Goal: Task Accomplishment & Management: Use online tool/utility

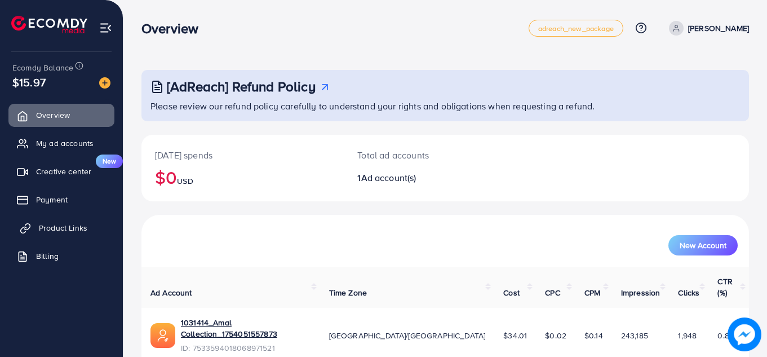
click at [47, 234] on link "Product Links" at bounding box center [61, 228] width 106 height 23
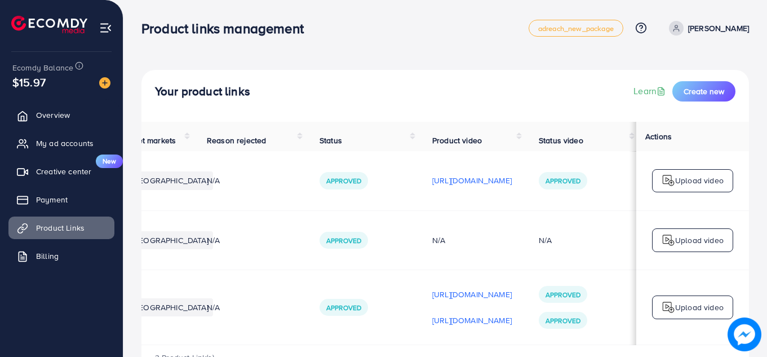
scroll to position [0, 285]
click at [708, 246] on p "Upload video" at bounding box center [700, 240] width 48 height 14
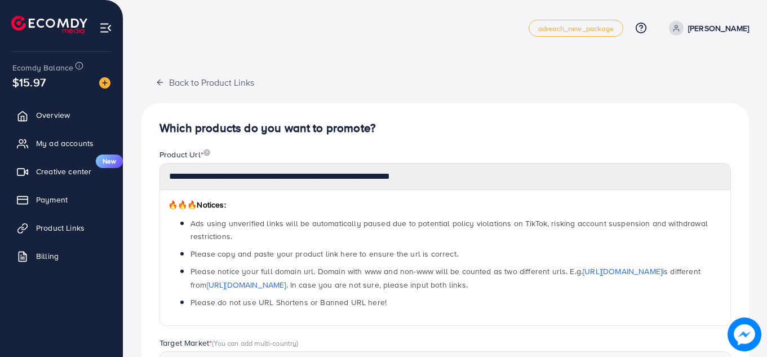
scroll to position [277, 0]
click at [161, 82] on icon "button" at bounding box center [160, 82] width 9 height 9
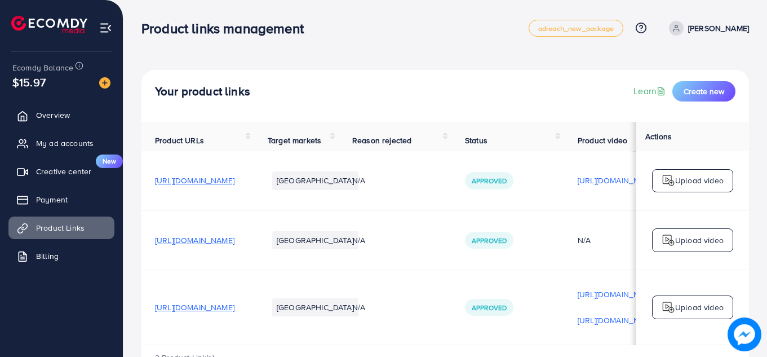
click at [221, 246] on span "[URL][DOMAIN_NAME]" at bounding box center [195, 240] width 80 height 11
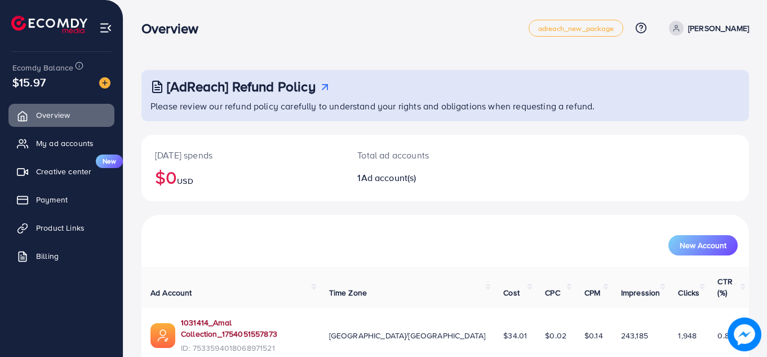
click at [218, 317] on link "1031414_Amal Collection_1754051557873" at bounding box center [246, 328] width 130 height 23
